Goal: Download file/media

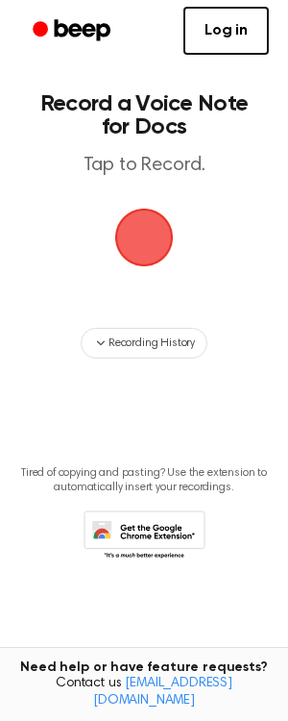
click at [148, 240] on span "button" at bounding box center [144, 237] width 54 height 54
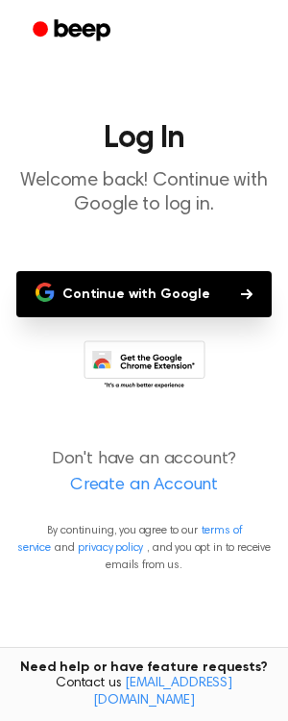
click at [145, 294] on button "Continue with Google" at bounding box center [144, 294] width 256 height 46
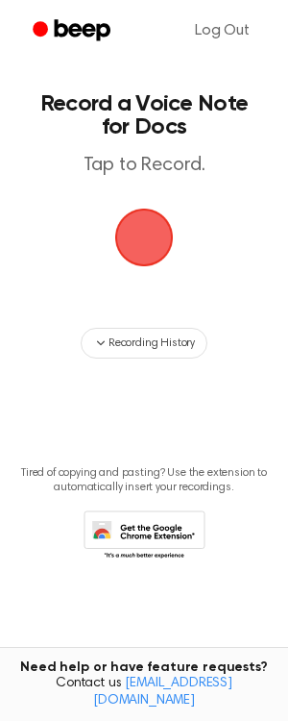
click at [154, 234] on span "button" at bounding box center [144, 237] width 54 height 54
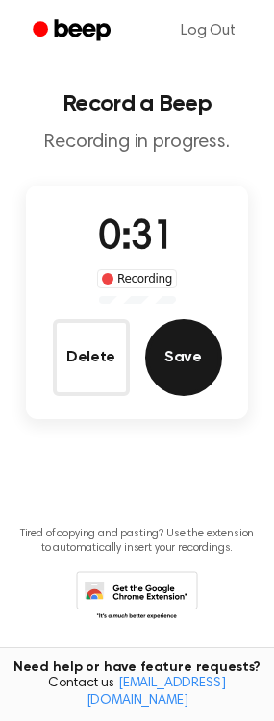
click at [157, 369] on button "Save" at bounding box center [183, 357] width 77 height 77
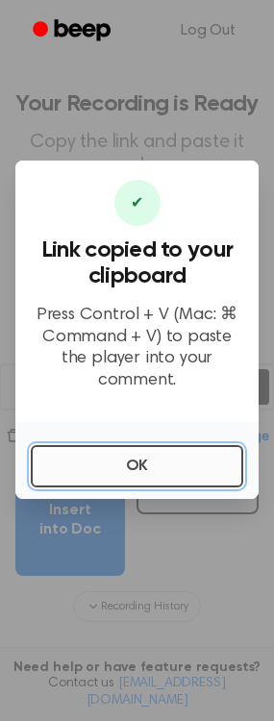
click at [156, 460] on button "OK" at bounding box center [137, 466] width 212 height 42
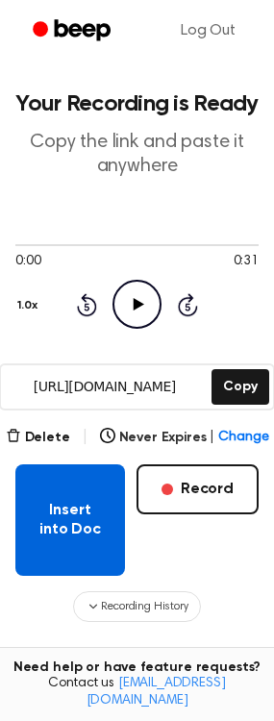
click at [85, 506] on button "Insert into Doc" at bounding box center [70, 519] width 110 height 111
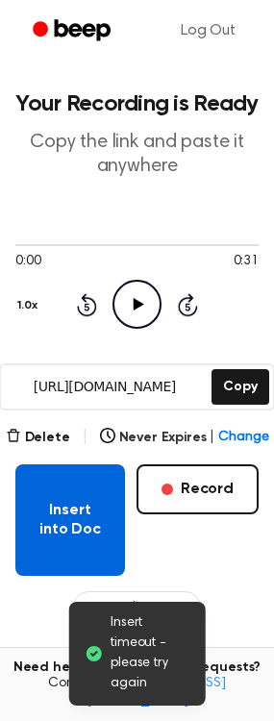
click at [86, 517] on button "Insert into Doc" at bounding box center [70, 519] width 110 height 111
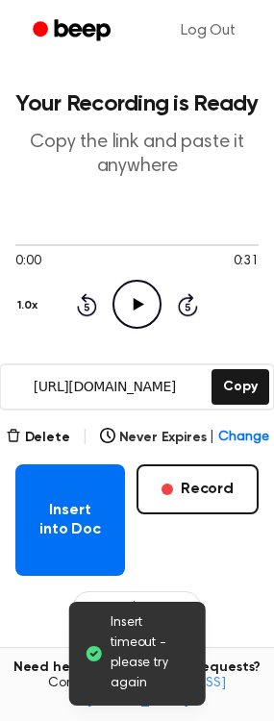
click at [199, 544] on div "Insert into Doc Record" at bounding box center [136, 519] width 243 height 111
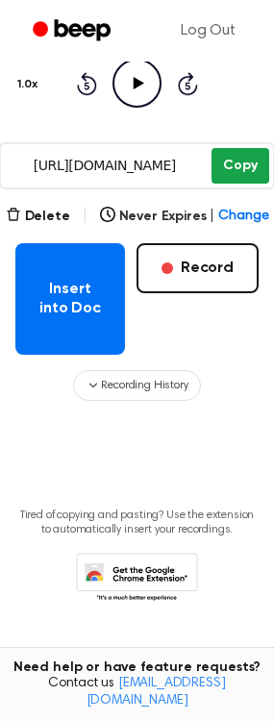
click at [239, 170] on button "Copy" at bounding box center [239, 166] width 57 height 36
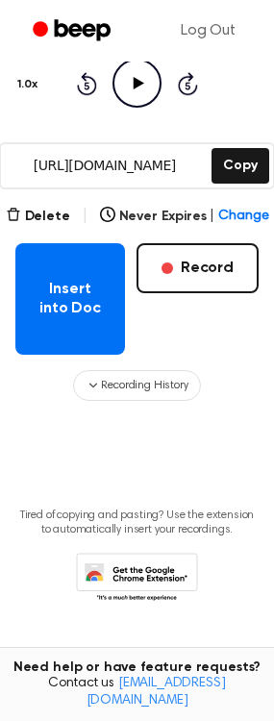
click at [183, 334] on div "Insert into Doc Record" at bounding box center [136, 298] width 243 height 111
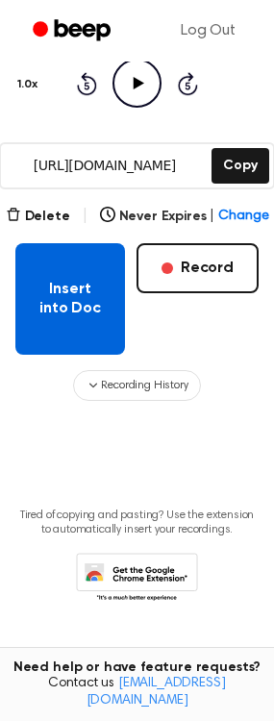
click at [89, 318] on button "Insert into Doc" at bounding box center [70, 298] width 110 height 111
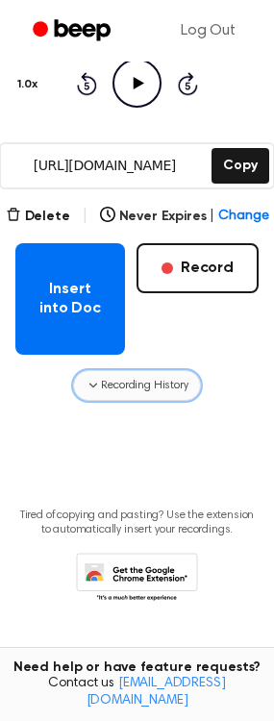
click at [165, 382] on span "Recording History" at bounding box center [144, 385] width 86 height 17
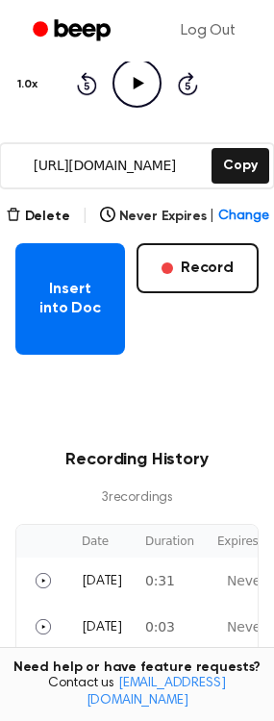
scroll to position [388, 0]
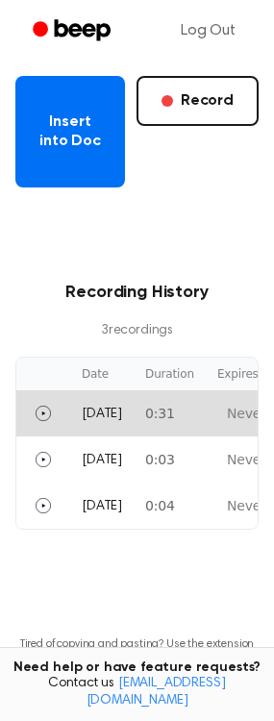
click at [134, 431] on td "Today" at bounding box center [101, 413] width 63 height 46
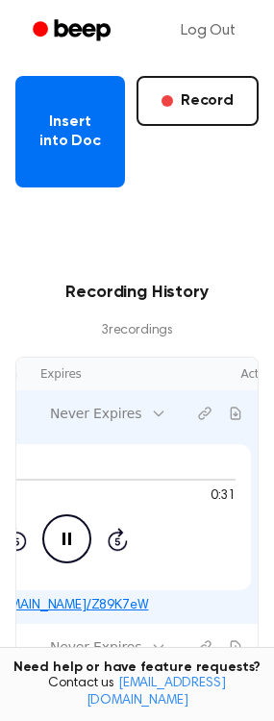
scroll to position [0, 223]
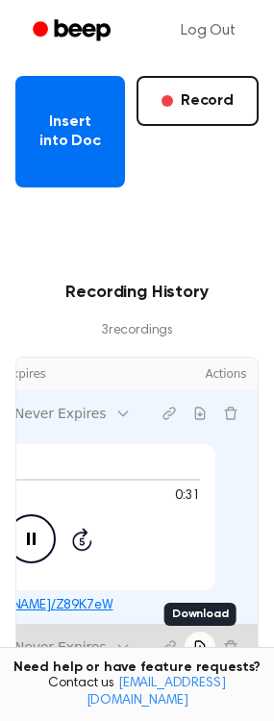
click at [199, 645] on icon "Download recording" at bounding box center [200, 647] width 9 height 12
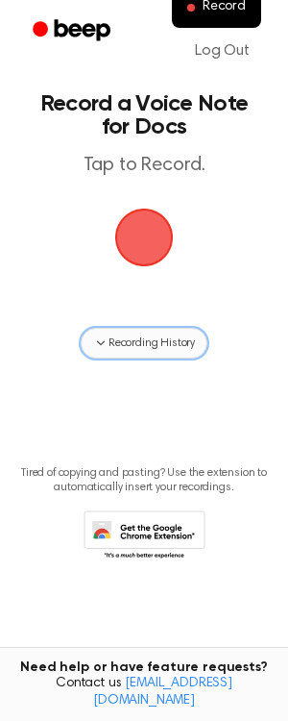
click at [151, 337] on span "Recording History" at bounding box center [152, 342] width 86 height 17
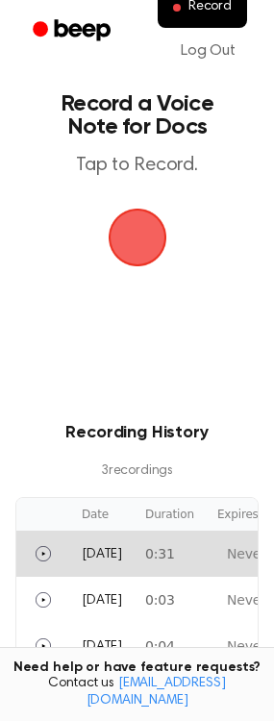
click at [114, 564] on td "Today" at bounding box center [101, 554] width 63 height 46
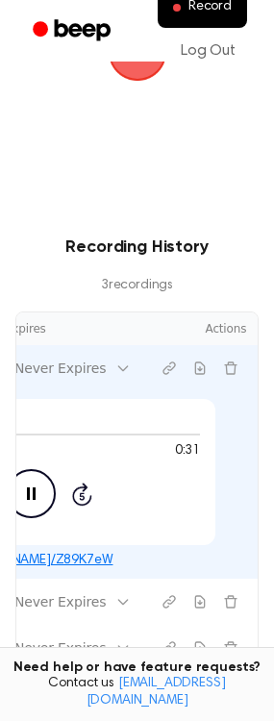
scroll to position [0, 217]
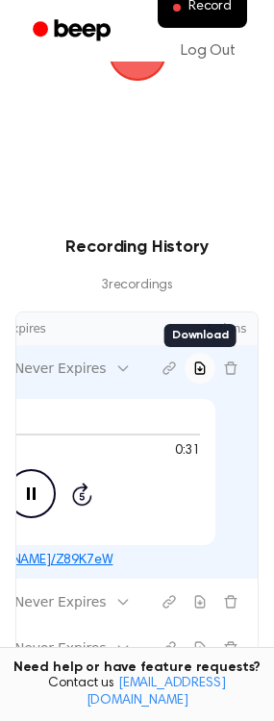
click at [205, 370] on icon "Download recording" at bounding box center [200, 368] width 9 height 12
